Goal: Navigation & Orientation: Find specific page/section

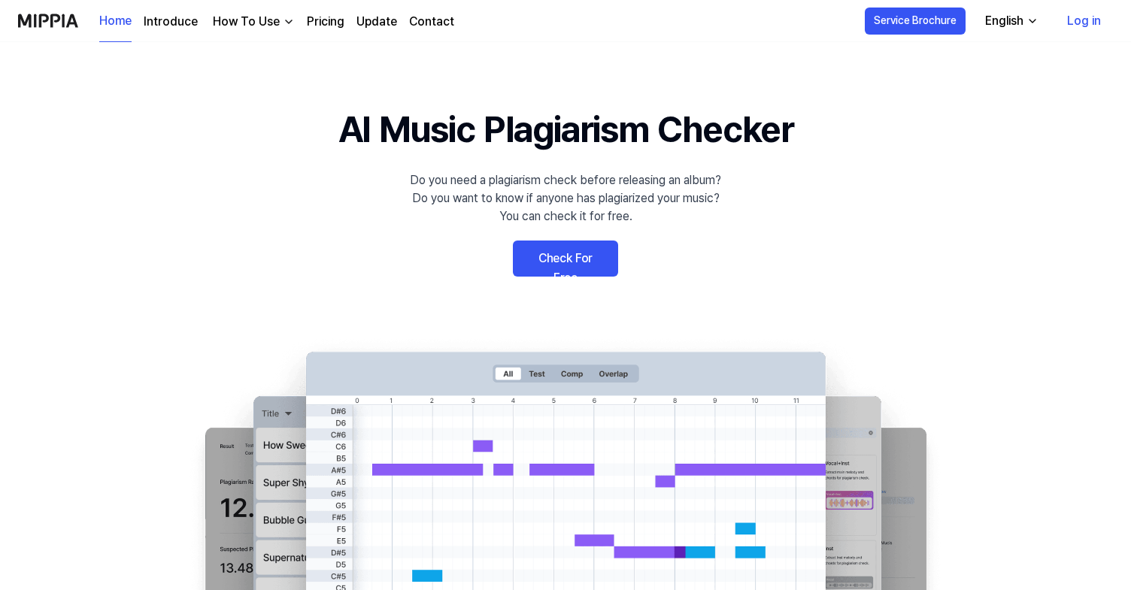
click at [545, 251] on link "Check For Free" at bounding box center [565, 259] width 105 height 36
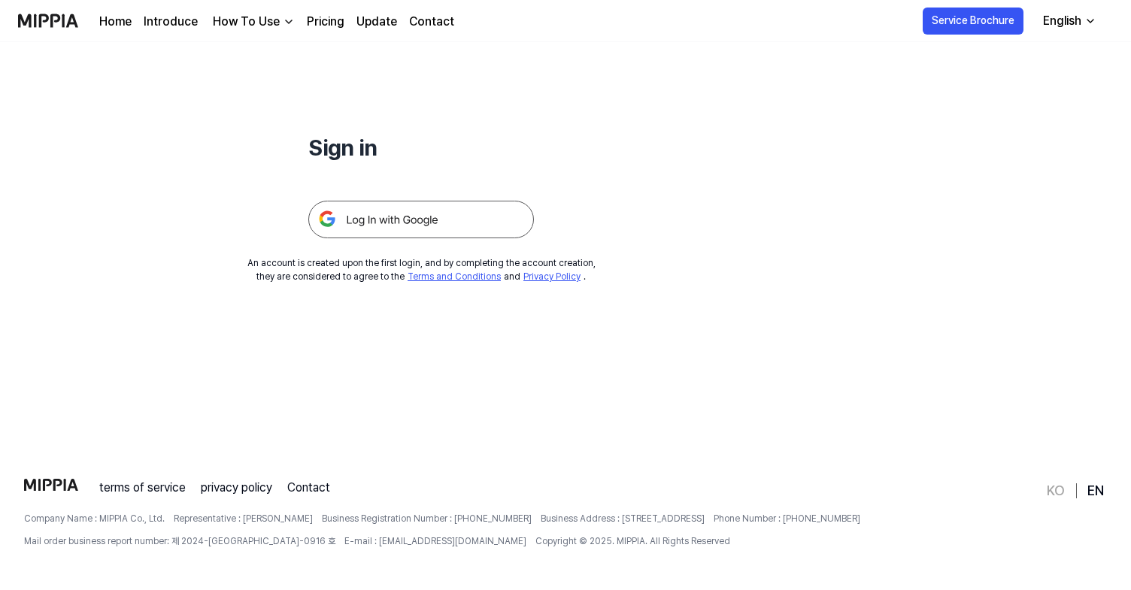
scroll to position [144, 0]
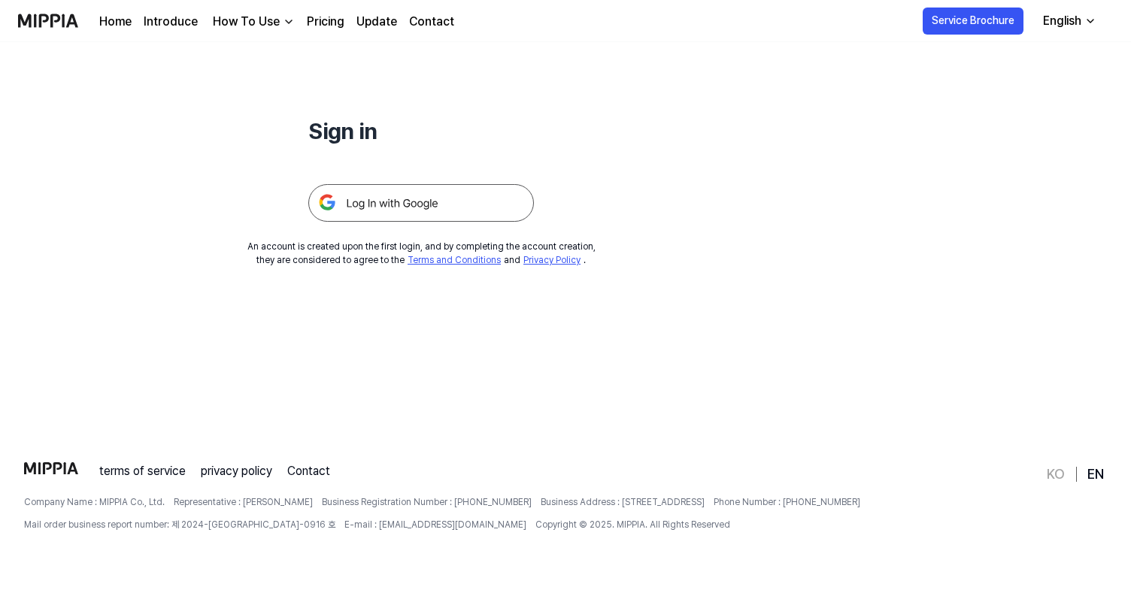
click at [259, 14] on div "How To Use" at bounding box center [246, 22] width 73 height 18
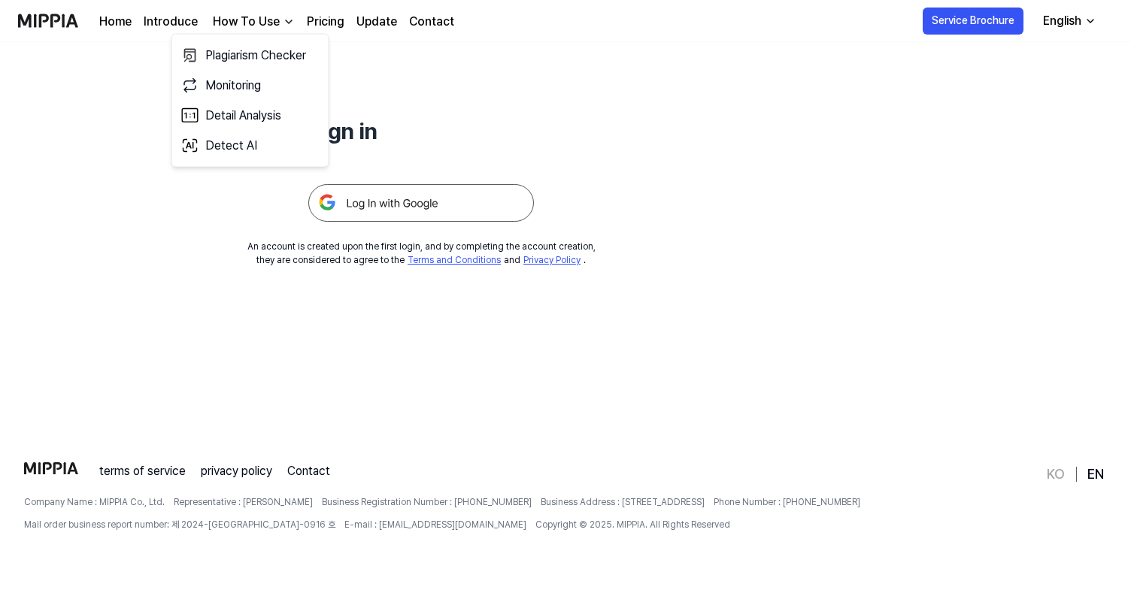
click at [307, 28] on link "Pricing" at bounding box center [326, 22] width 38 height 18
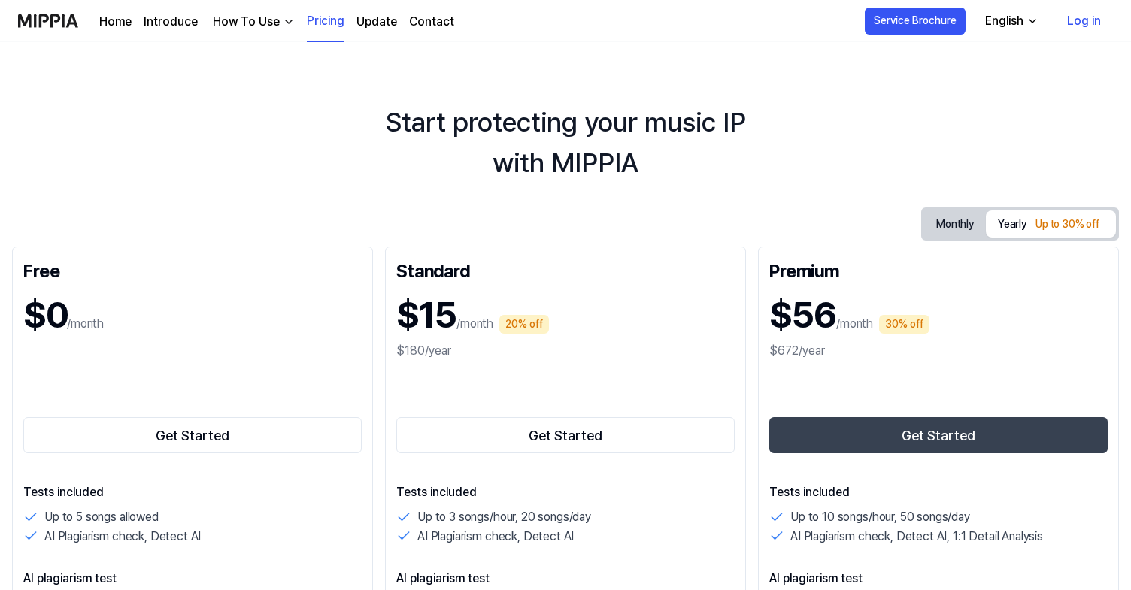
click at [278, 28] on div "How To Use" at bounding box center [246, 22] width 73 height 18
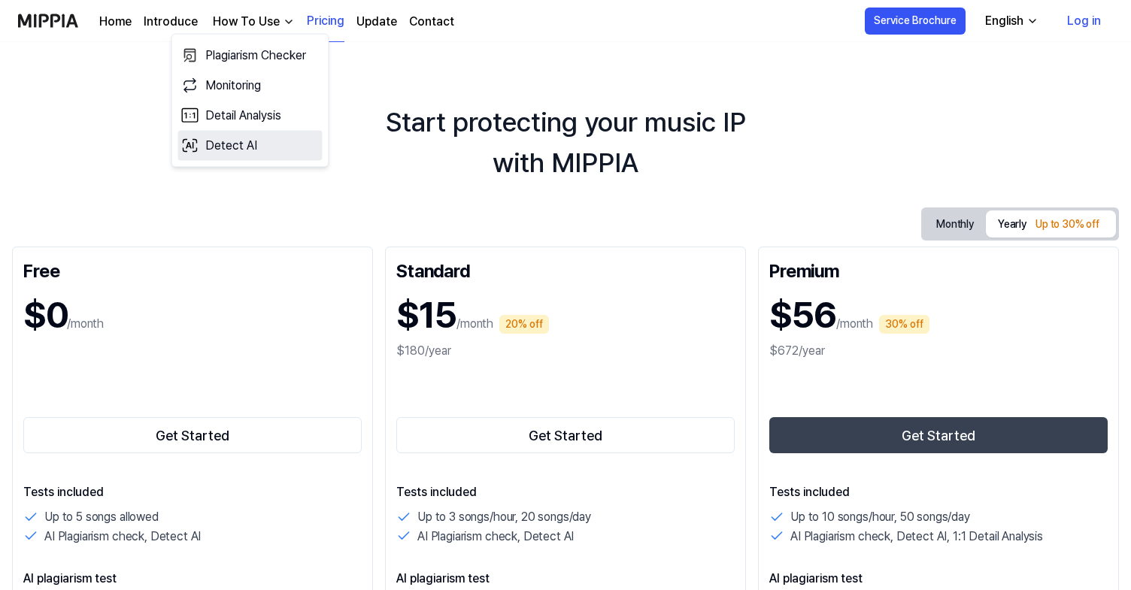
click at [228, 137] on link "Detect AI" at bounding box center [250, 146] width 144 height 30
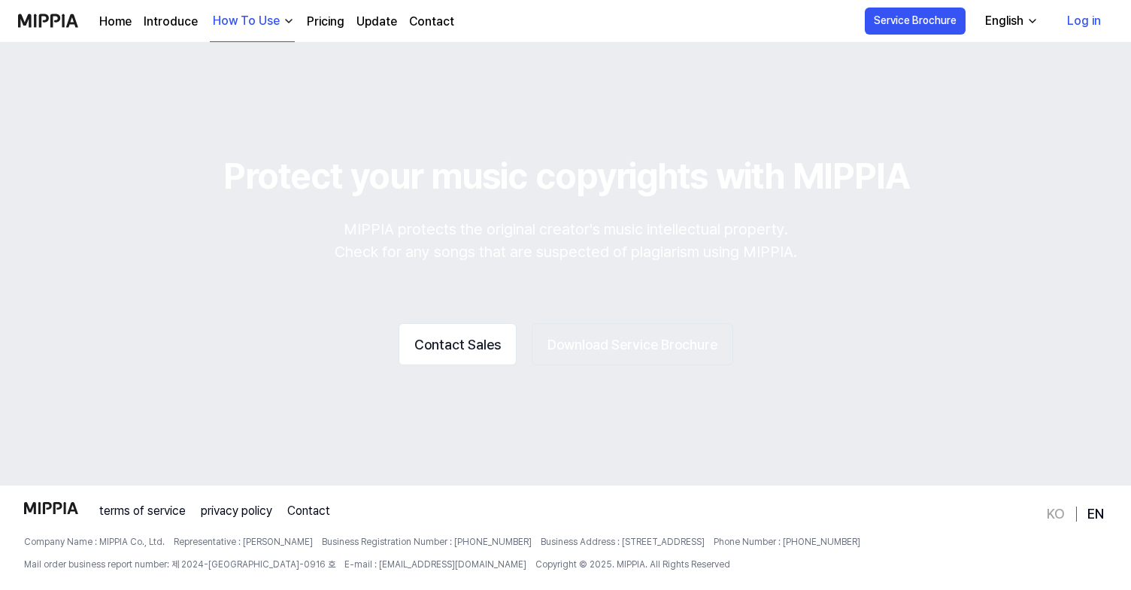
scroll to position [1798, 0]
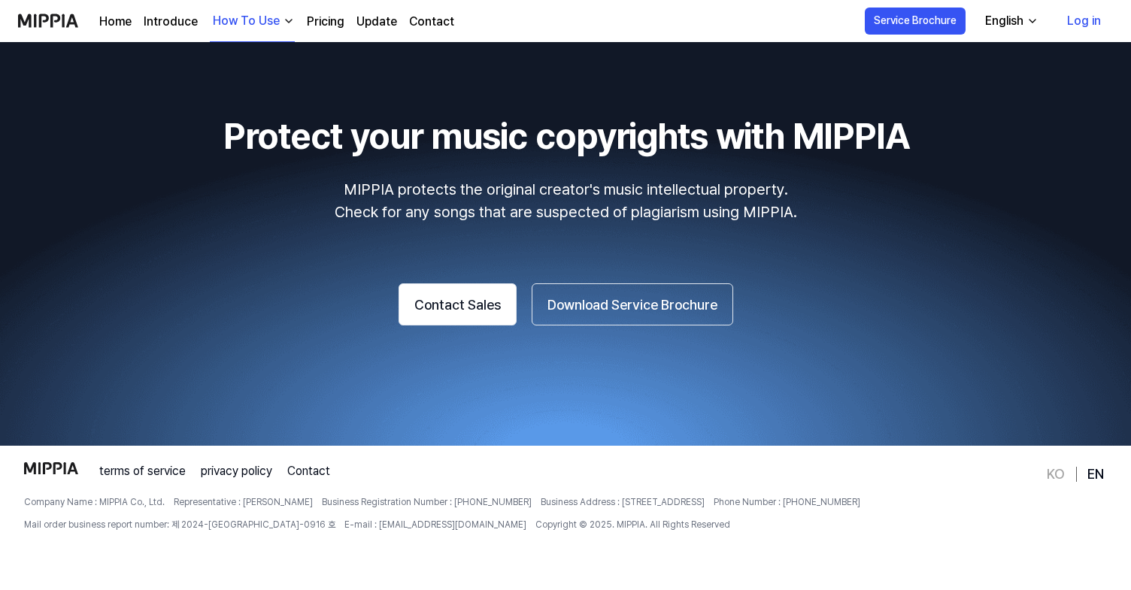
click at [105, 23] on link "Home" at bounding box center [115, 22] width 32 height 18
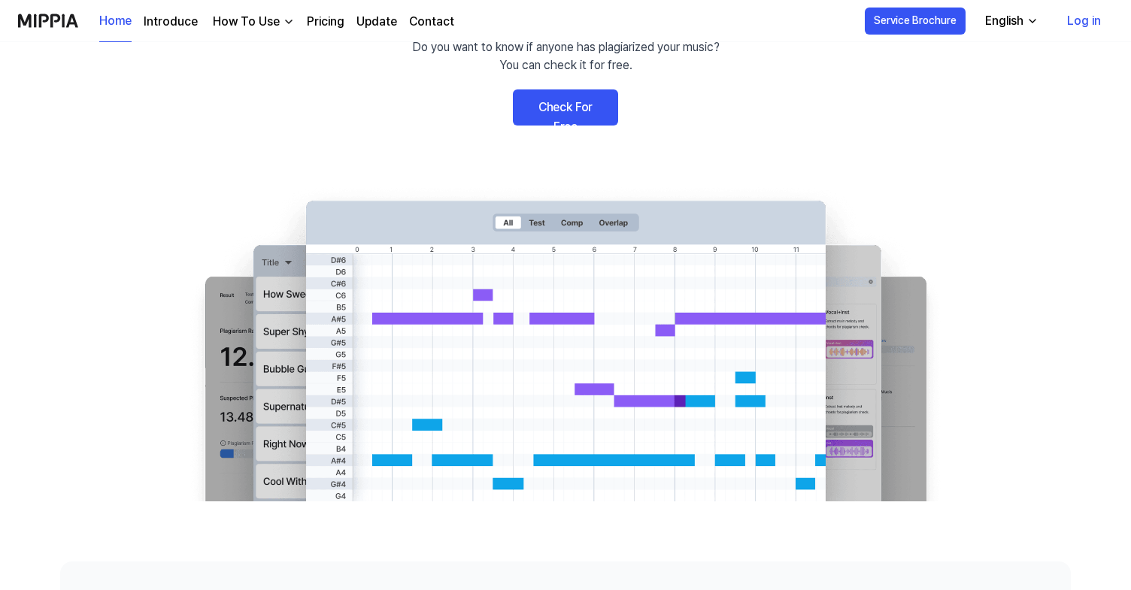
scroll to position [150, 0]
